Goal: Register for event/course

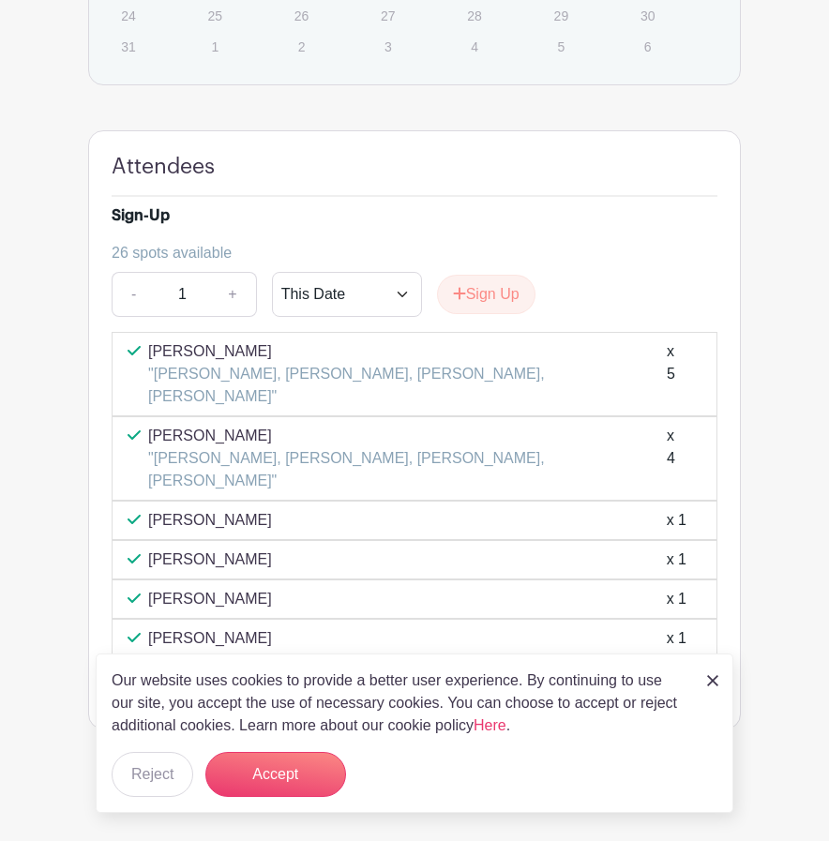
scroll to position [1534, 0]
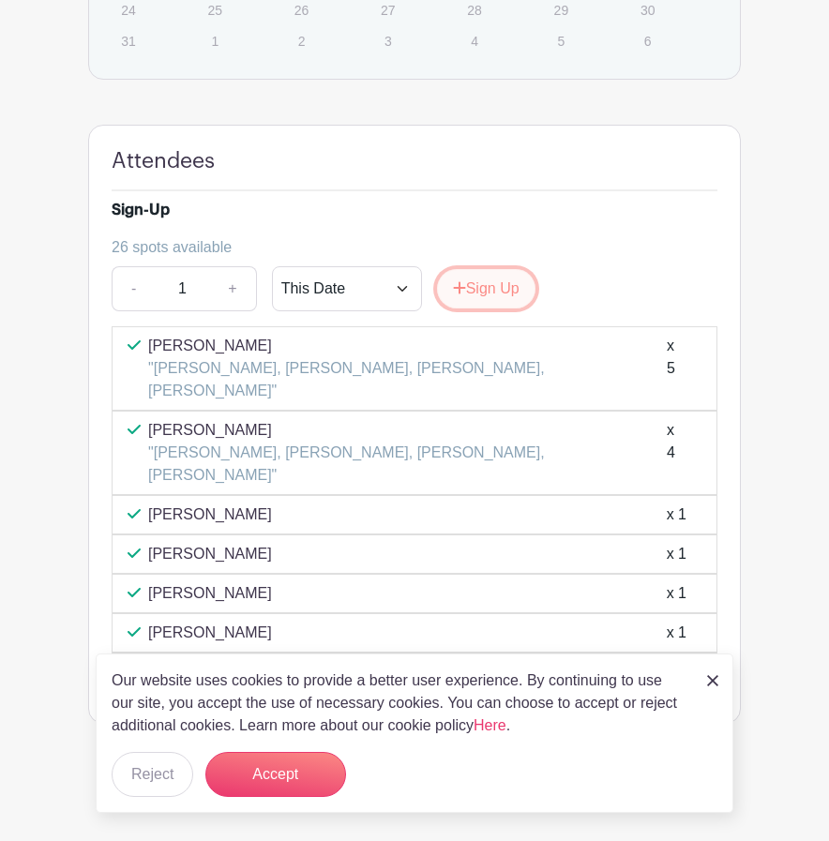
click at [493, 308] on button "Sign Up" at bounding box center [486, 288] width 98 height 39
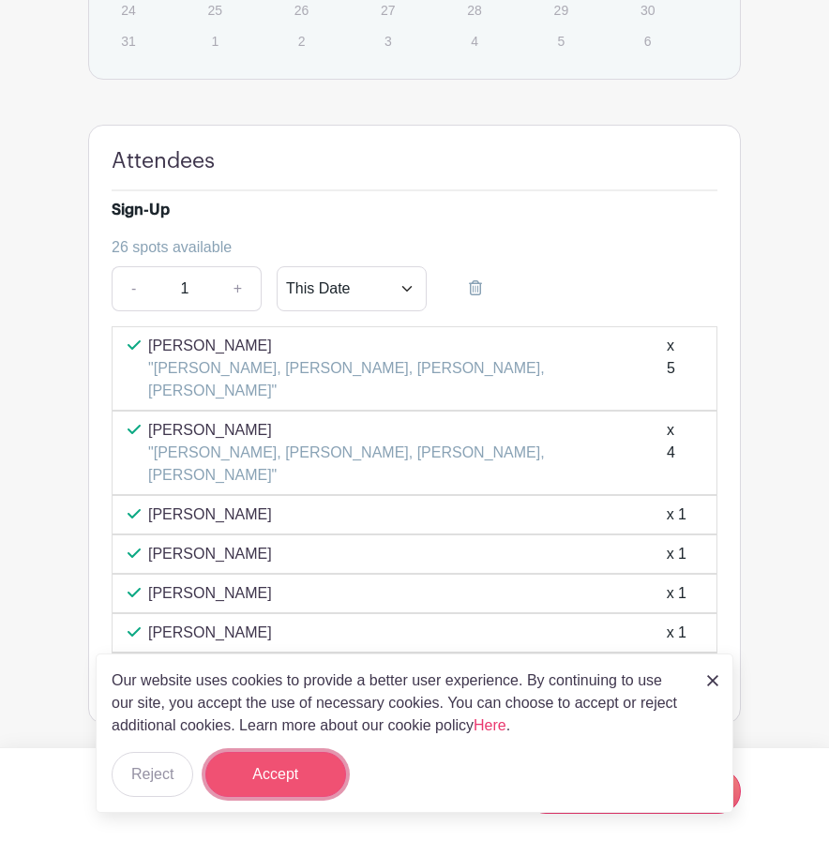
click at [260, 787] on button "Accept" at bounding box center [275, 774] width 141 height 45
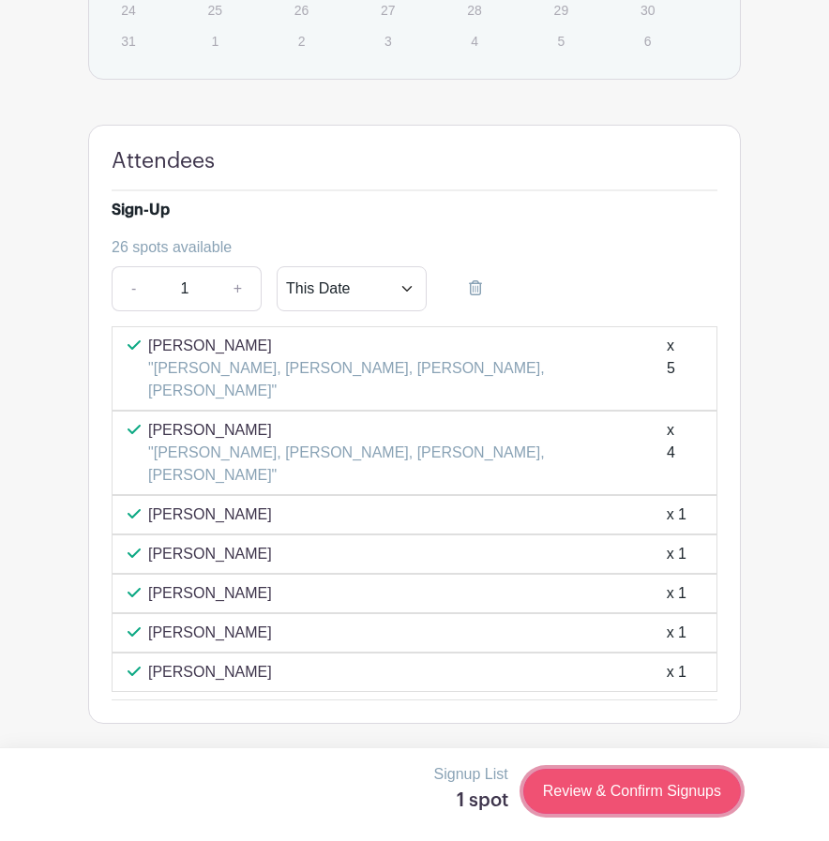
click at [682, 785] on link "Review & Confirm Signups" at bounding box center [631, 791] width 217 height 45
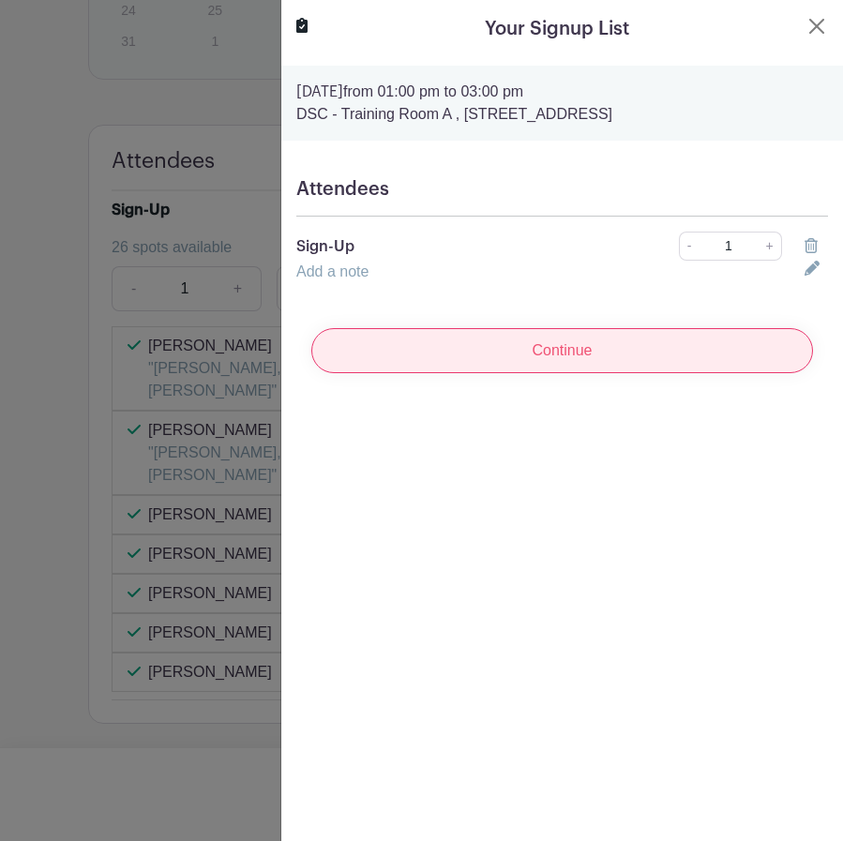
click at [624, 343] on input "Continue" at bounding box center [561, 350] width 501 height 45
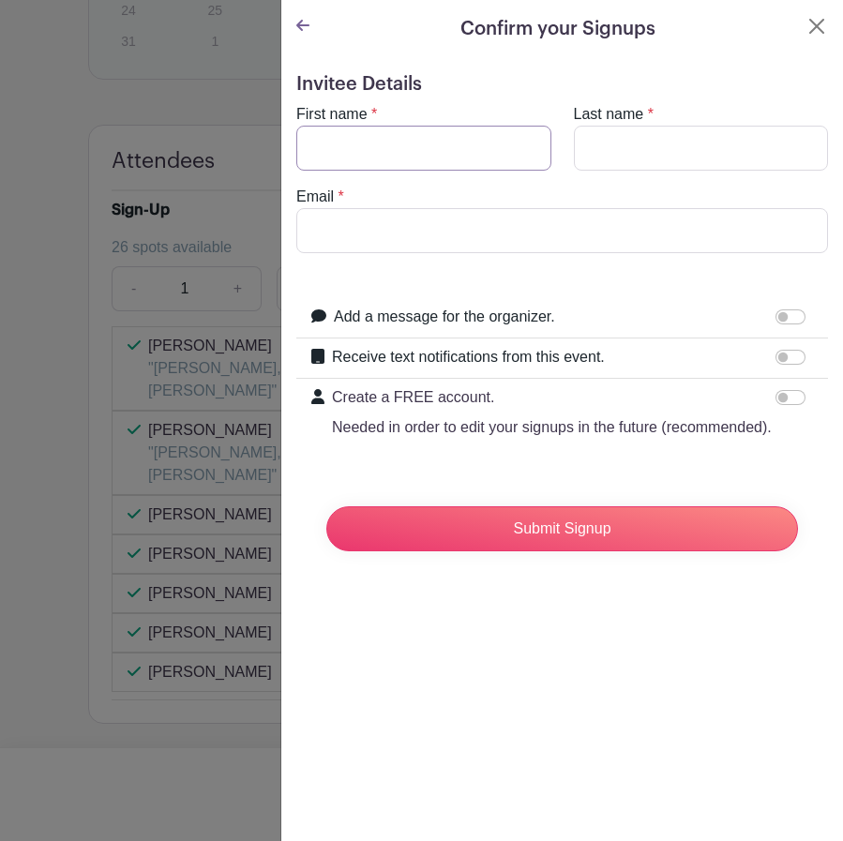
click at [485, 154] on input "First name" at bounding box center [423, 148] width 255 height 45
type input "Diamond"
type input "Black"
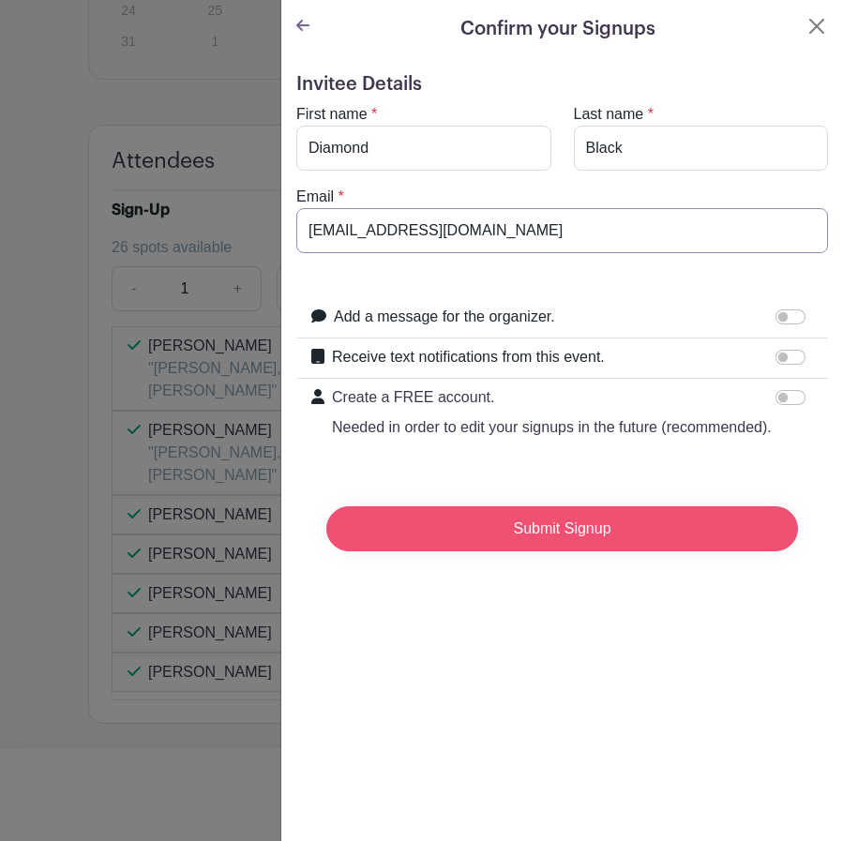
type input "[EMAIL_ADDRESS][DOMAIN_NAME]"
click at [710, 543] on input "Submit Signup" at bounding box center [561, 528] width 471 height 45
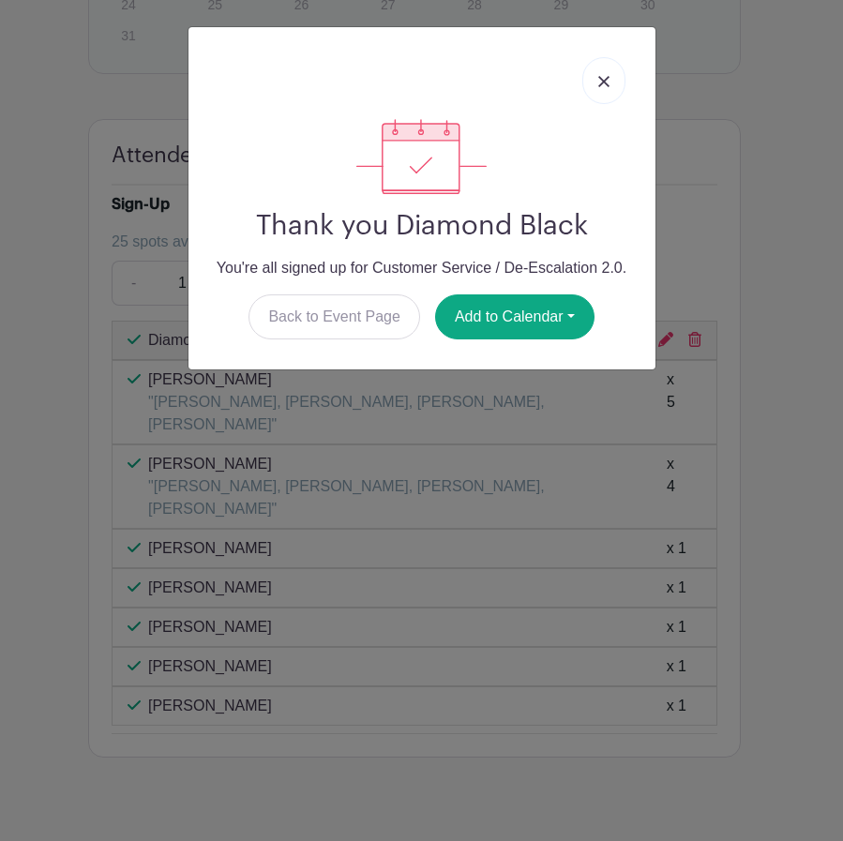
click at [603, 71] on link at bounding box center [603, 80] width 43 height 47
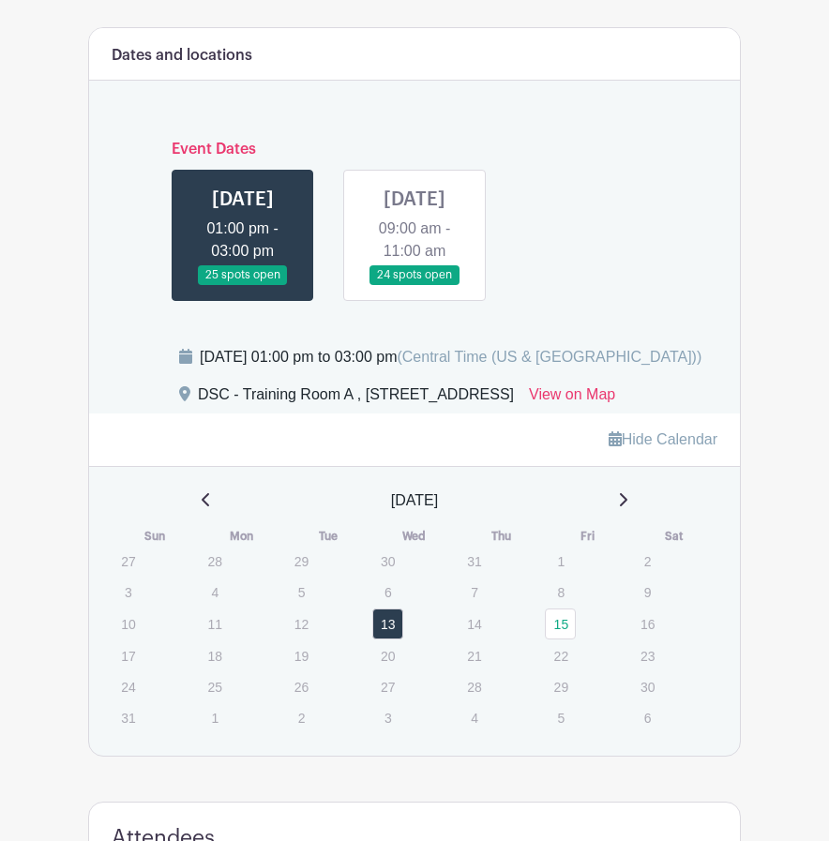
scroll to position [785, 0]
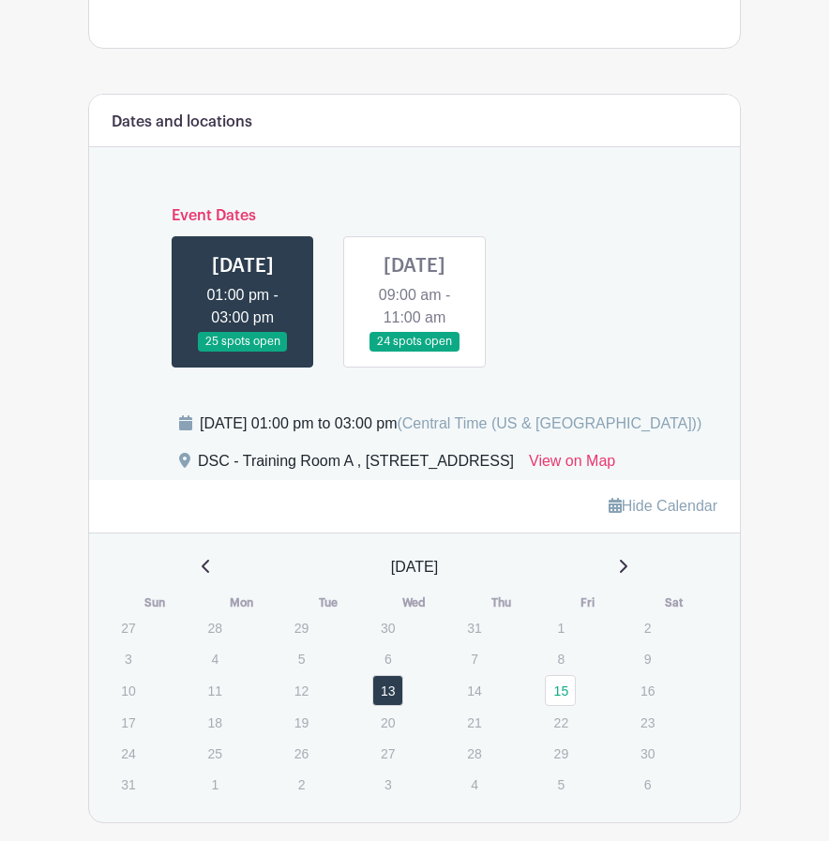
click at [414, 351] on link at bounding box center [414, 351] width 0 height 0
